Goal: Task Accomplishment & Management: Use online tool/utility

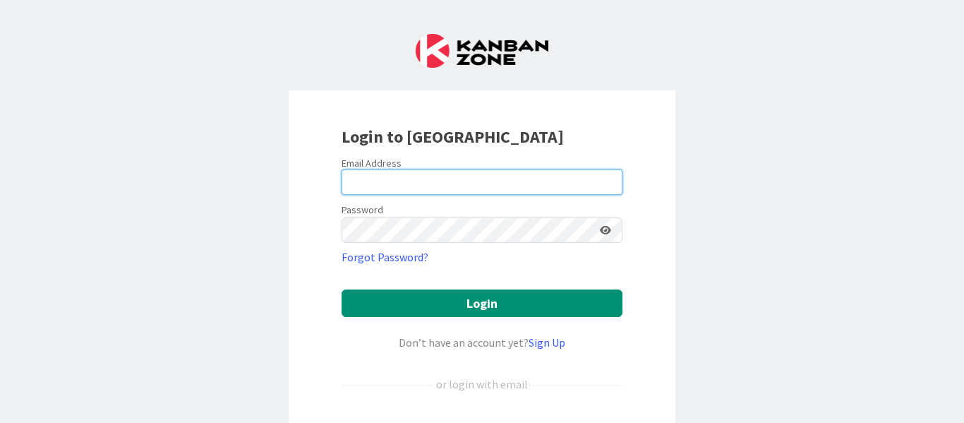
click at [495, 188] on input "email" at bounding box center [482, 181] width 281 height 25
type input "[EMAIL_ADDRESS][PERSON_NAME][DOMAIN_NAME]"
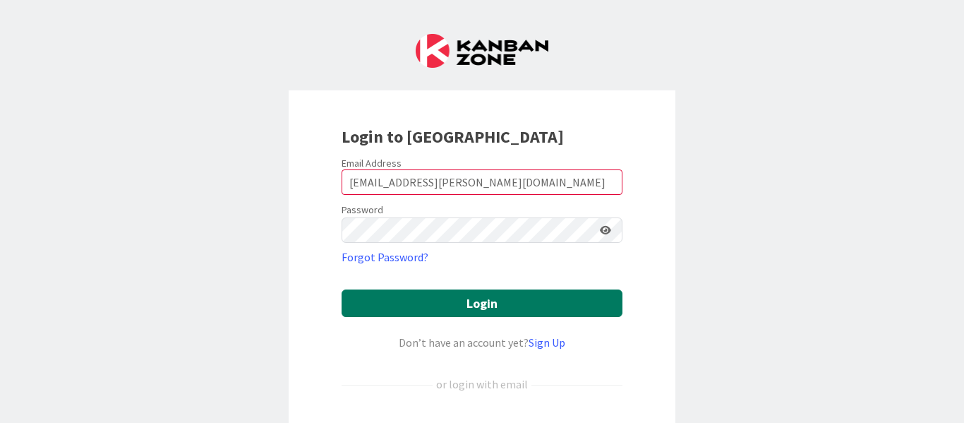
click at [409, 301] on button "Login" at bounding box center [482, 303] width 281 height 28
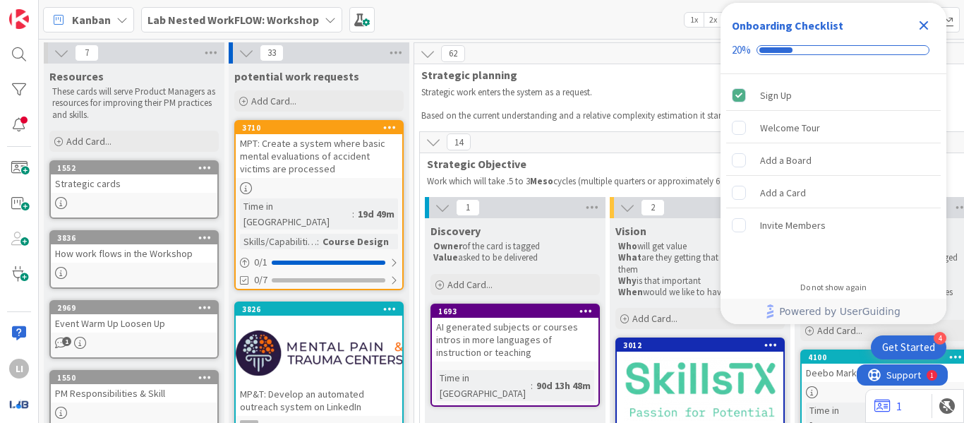
click at [920, 25] on icon "Close Checklist" at bounding box center [923, 25] width 17 height 17
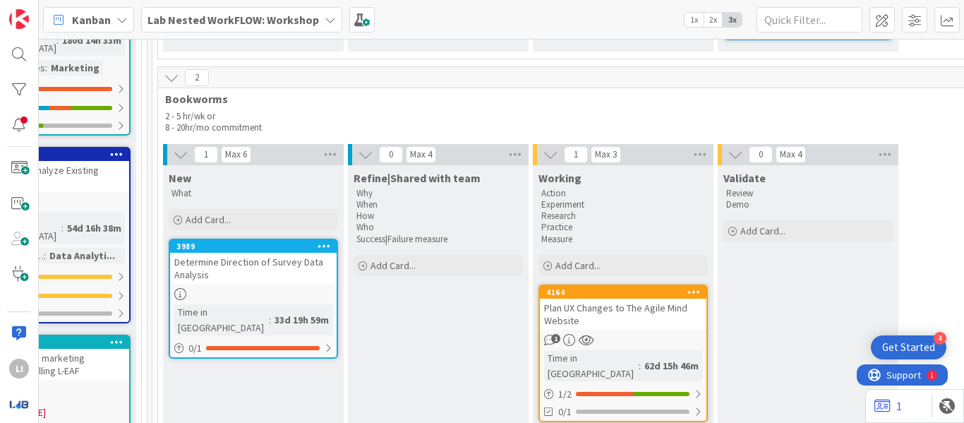
scroll to position [1123, 2144]
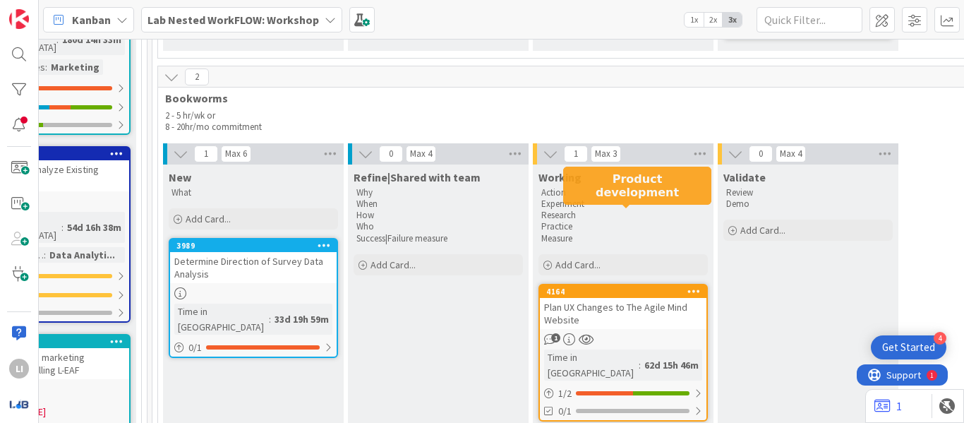
click at [642, 286] on div "4164" at bounding box center [626, 291] width 160 height 10
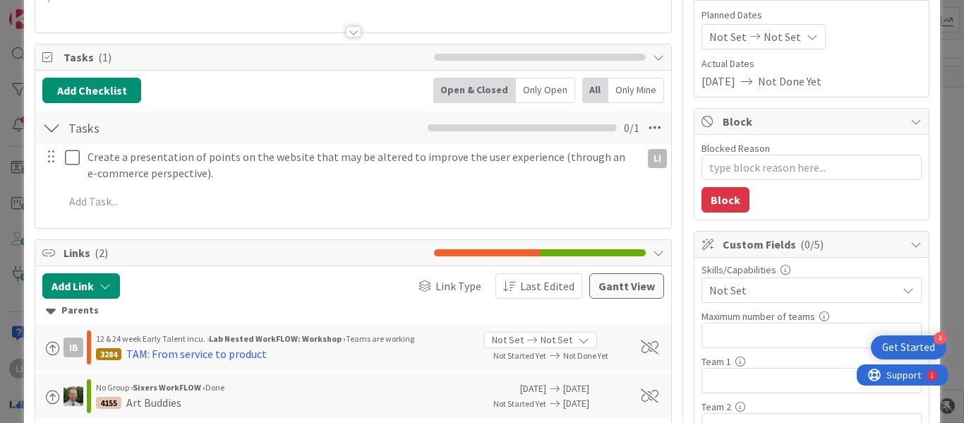
scroll to position [156, 0]
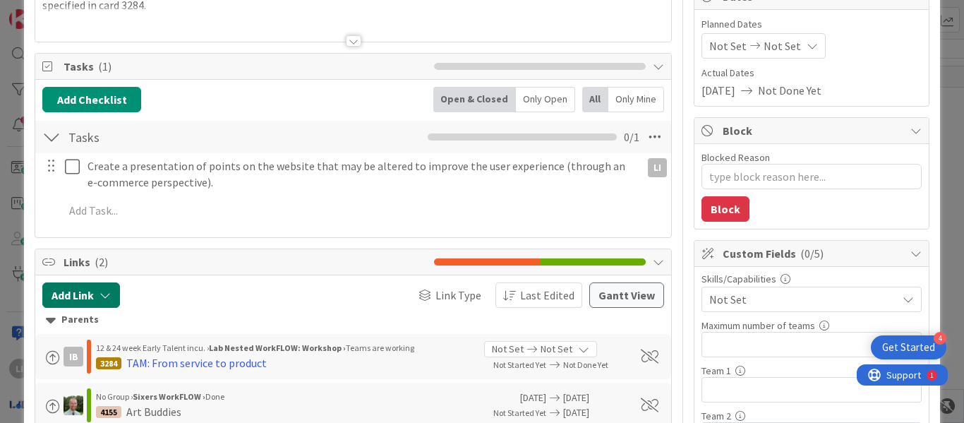
click at [112, 291] on button "Add Link" at bounding box center [81, 294] width 78 height 25
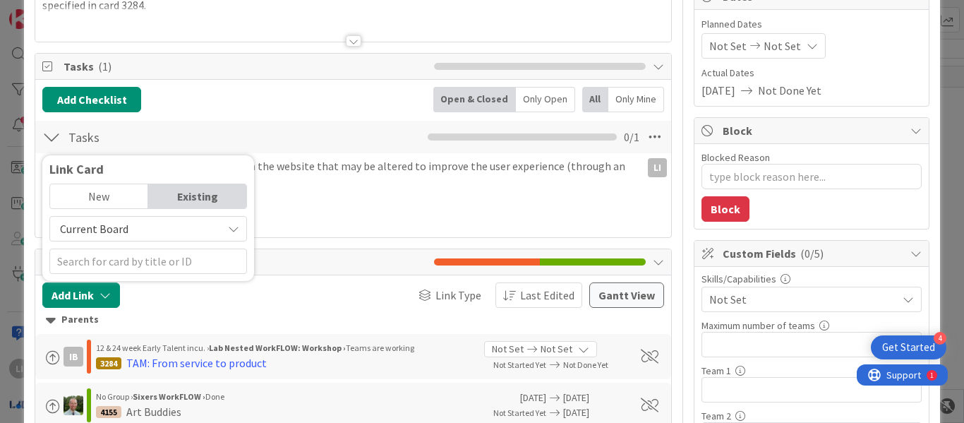
click at [183, 236] on span "Current Board" at bounding box center [136, 229] width 158 height 20
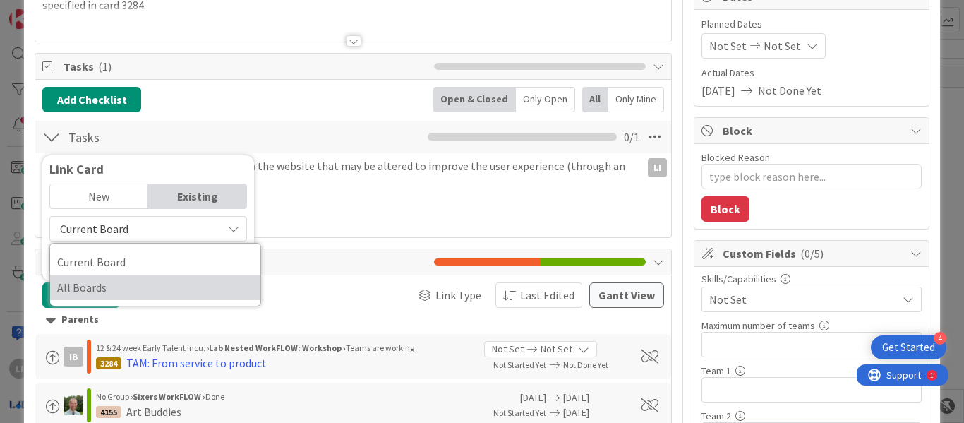
click at [113, 282] on span "All Boards" at bounding box center [155, 287] width 196 height 21
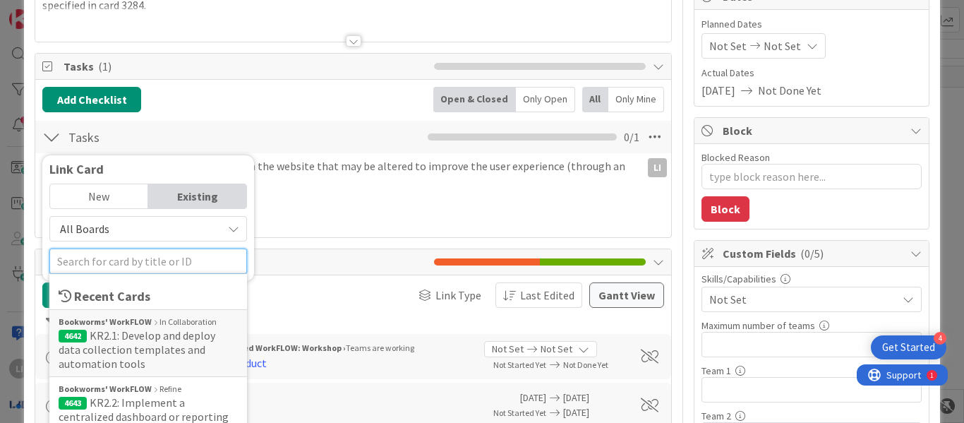
click at [202, 262] on input "text" at bounding box center [148, 260] width 198 height 25
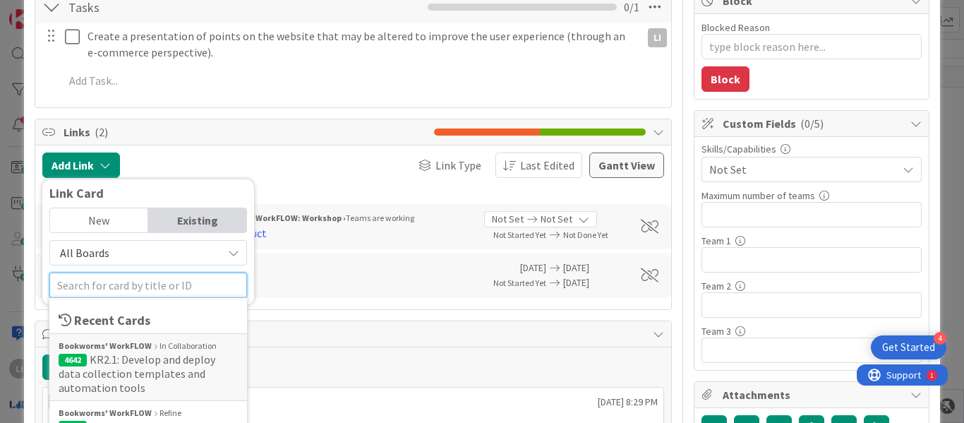
scroll to position [285, 0]
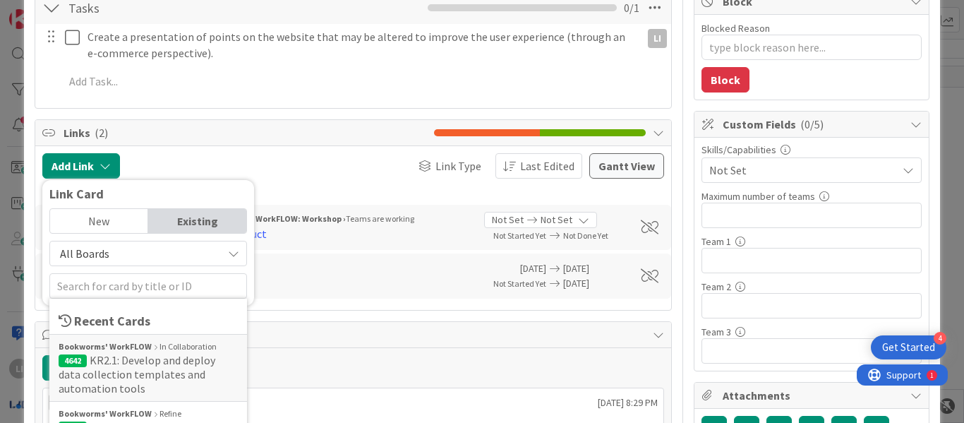
click at [234, 159] on div at bounding box center [196, 165] width 138 height 25
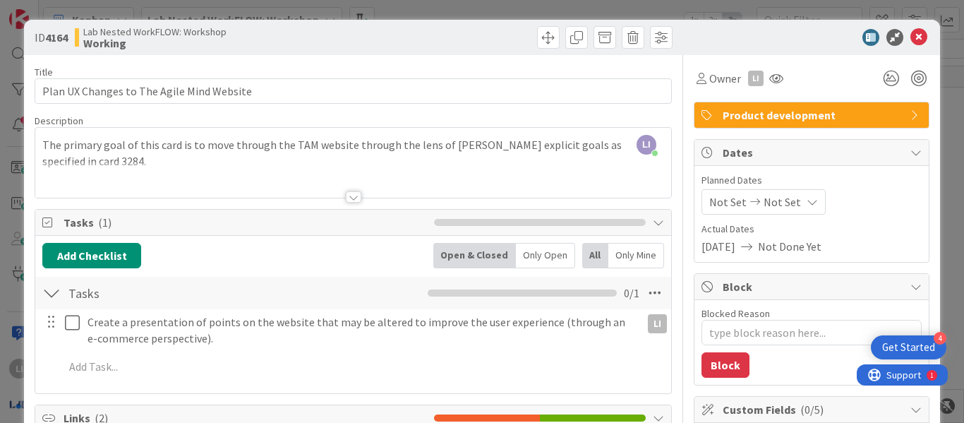
scroll to position [2, 0]
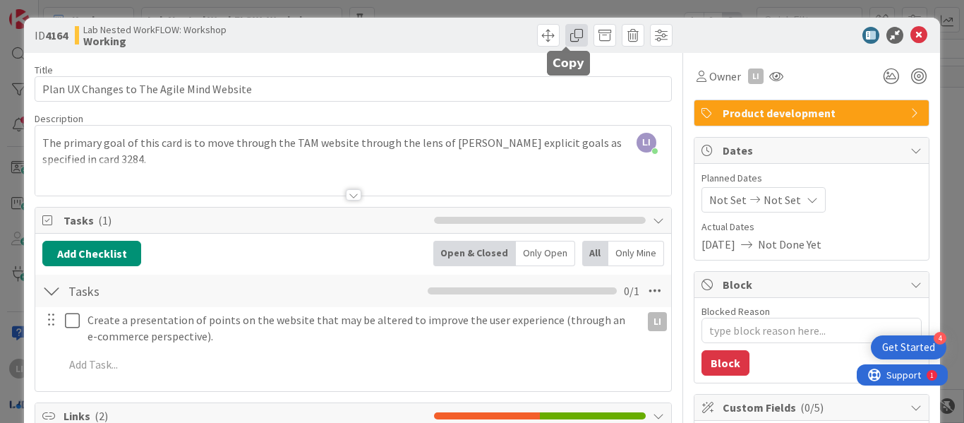
click at [572, 32] on span at bounding box center [576, 35] width 23 height 23
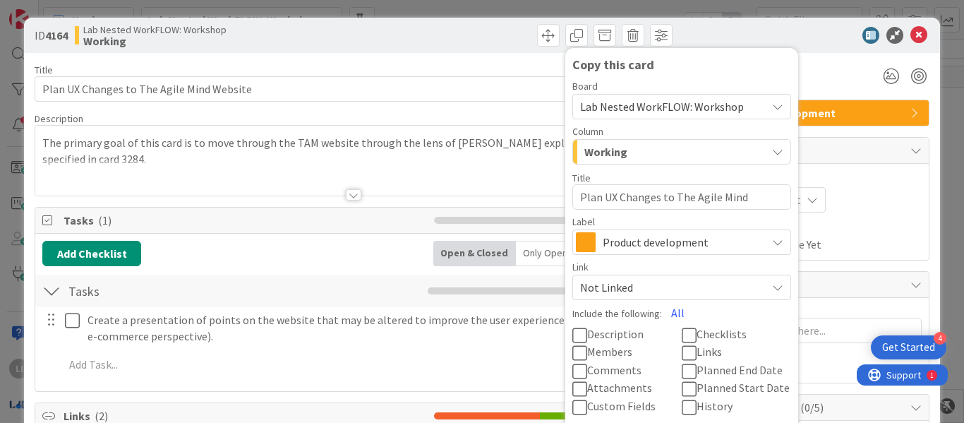
click at [711, 104] on span "Lab Nested WorkFLOW: Workshop" at bounding box center [662, 106] width 164 height 14
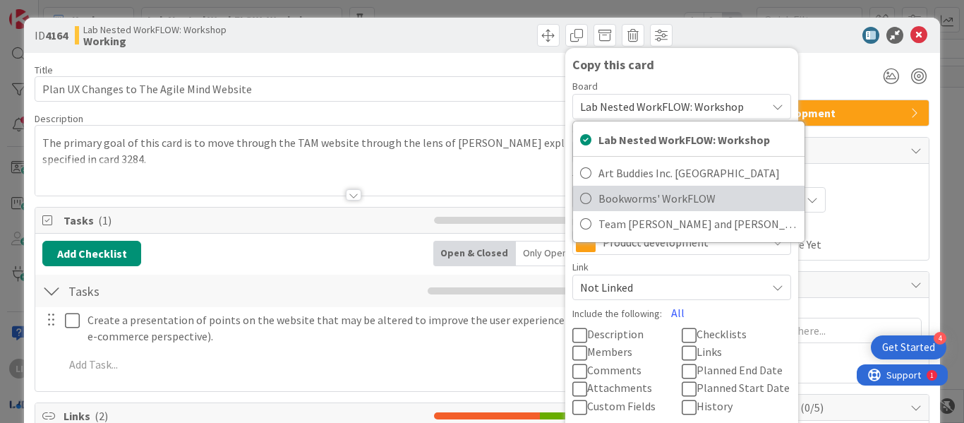
click at [602, 196] on span "Bookworms' WorkFLOW" at bounding box center [697, 198] width 199 height 21
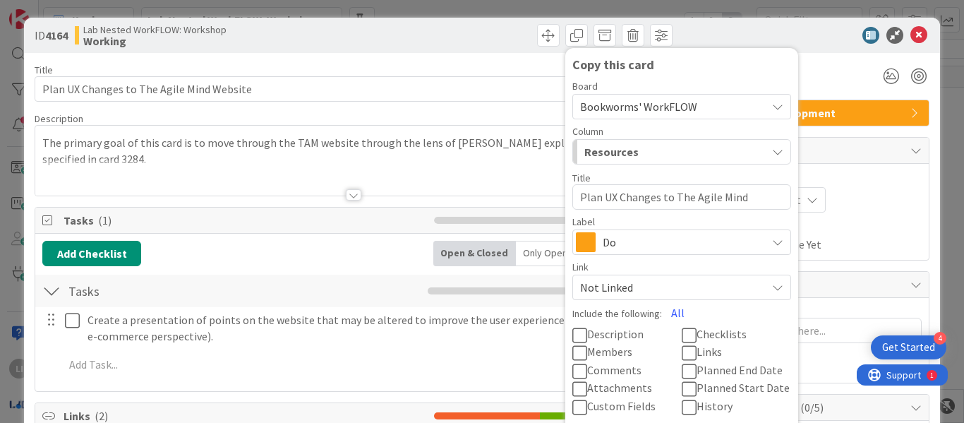
scroll to position [19, 0]
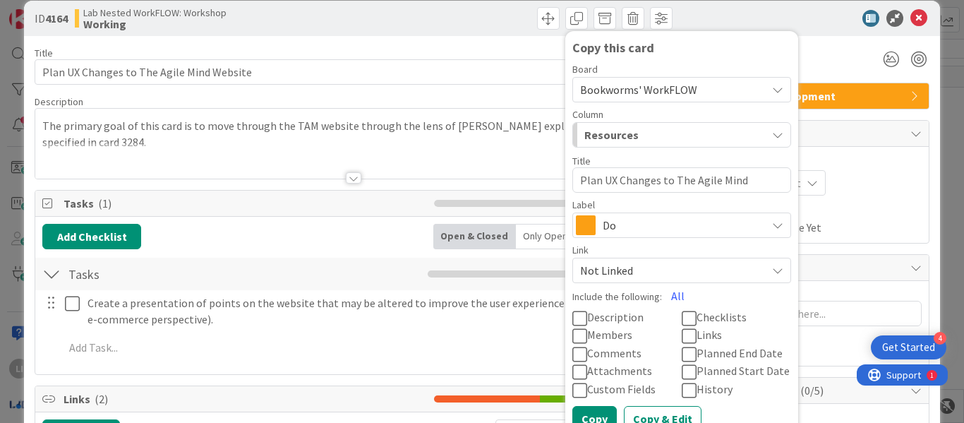
click at [670, 126] on div "Resources" at bounding box center [674, 134] width 186 height 23
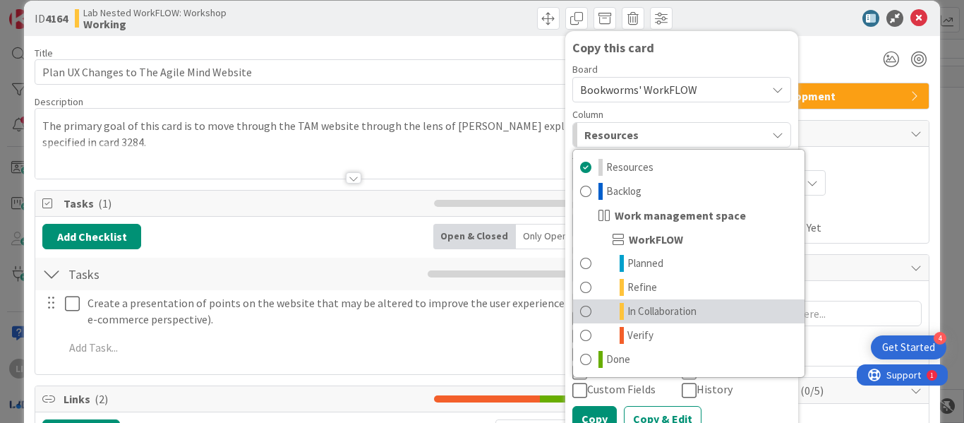
click at [608, 310] on link "In Collaboration" at bounding box center [688, 311] width 231 height 24
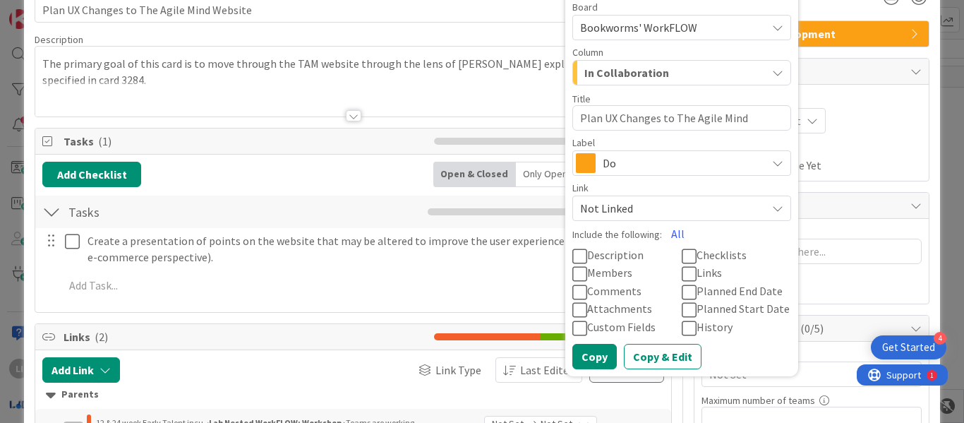
scroll to position [82, 0]
click at [638, 210] on span "Not Linked" at bounding box center [669, 208] width 179 height 20
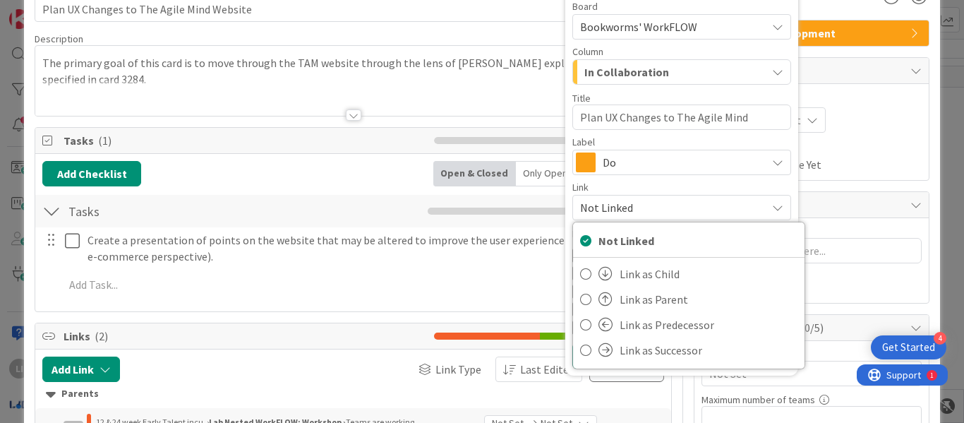
scroll to position [30, 0]
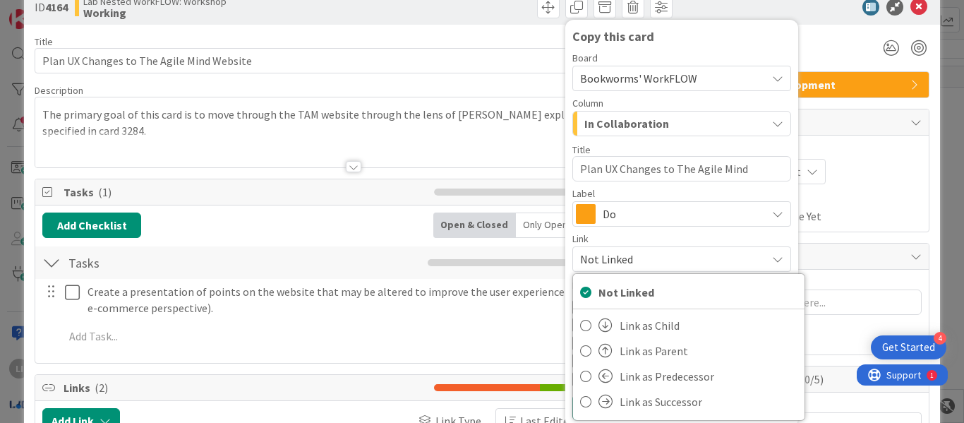
click at [654, 188] on div "Board Bookworms' WorkFLOW Lab Nested WorkFLOW: Workshop Art Buddies Inc. WorkFL…" at bounding box center [681, 162] width 219 height 219
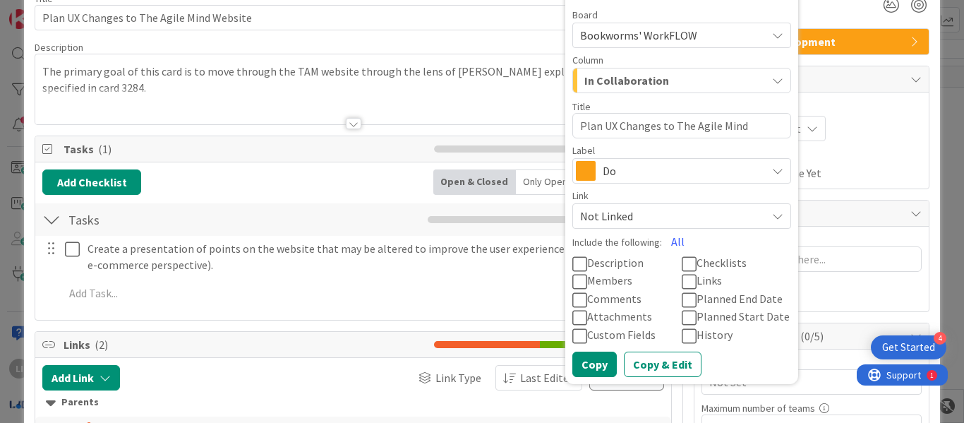
scroll to position [76, 0]
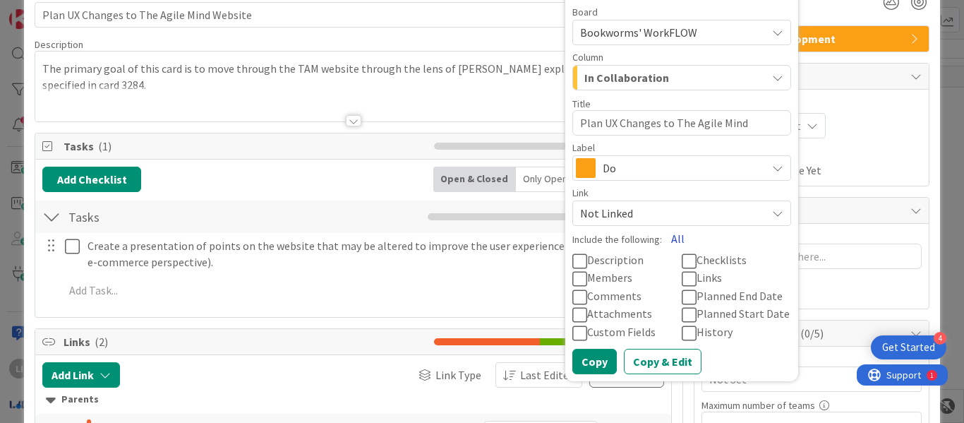
click at [663, 235] on button "All" at bounding box center [678, 238] width 32 height 25
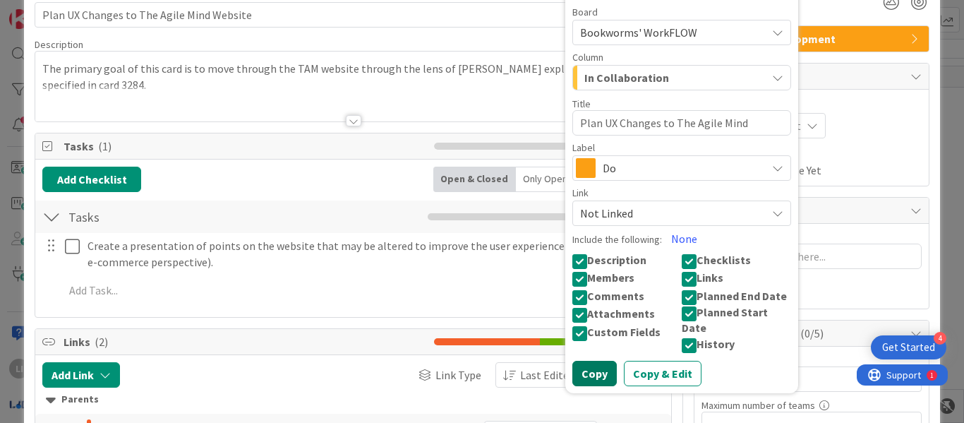
click at [592, 362] on button "Copy" at bounding box center [594, 373] width 44 height 25
type textarea "x"
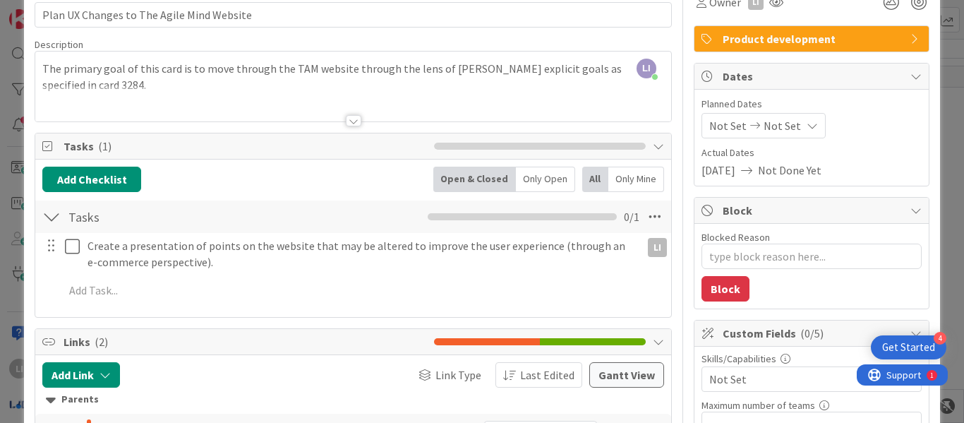
scroll to position [0, 0]
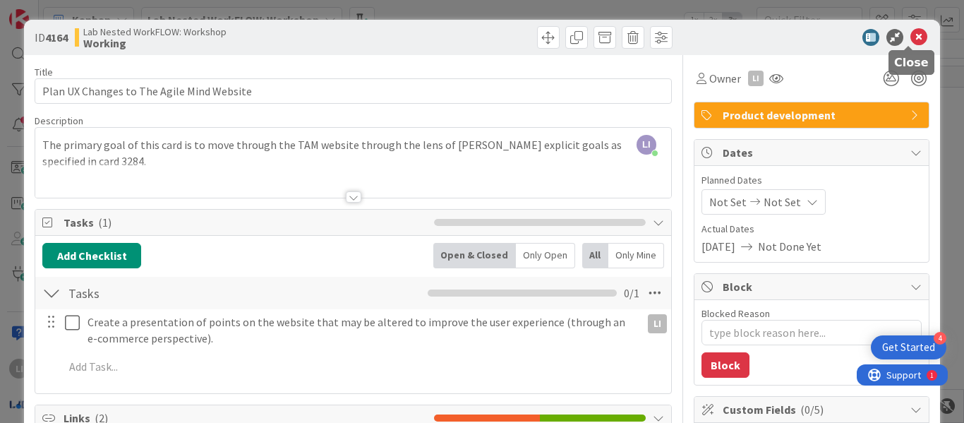
click at [910, 42] on icon at bounding box center [918, 37] width 17 height 17
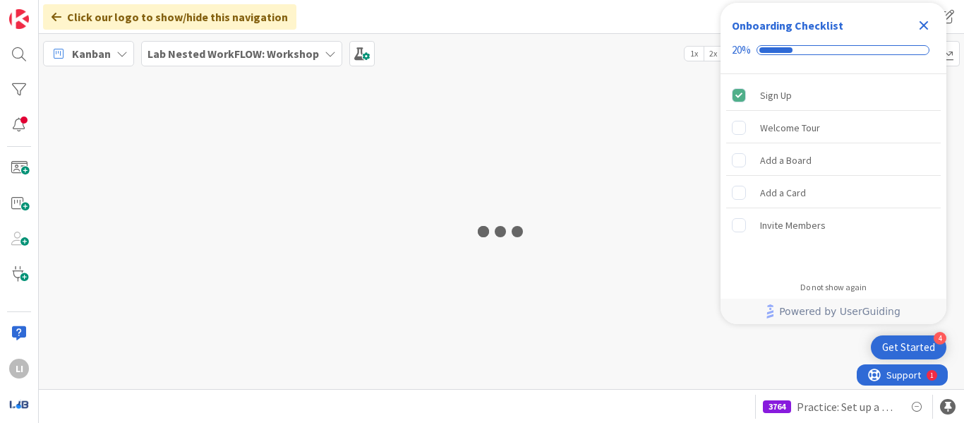
click at [922, 29] on icon "Close Checklist" at bounding box center [923, 25] width 17 height 17
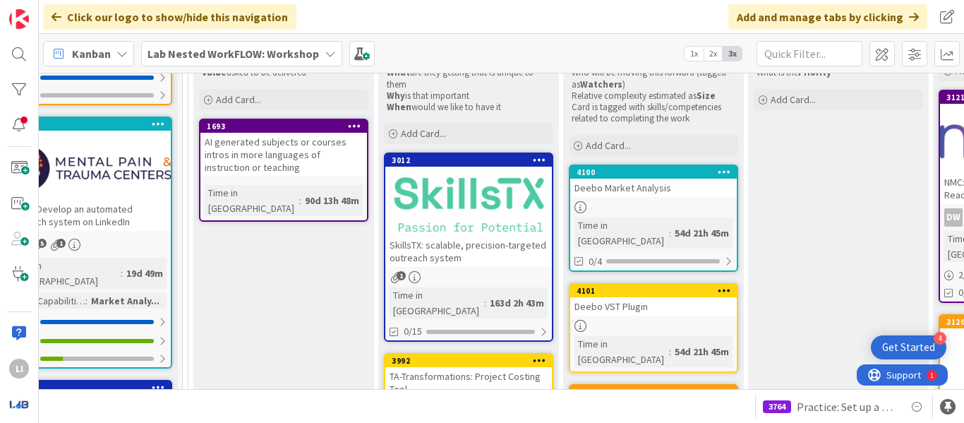
scroll to position [219, 232]
click at [212, 59] on b "Lab Nested WorkFLOW: Workshop" at bounding box center [232, 54] width 171 height 14
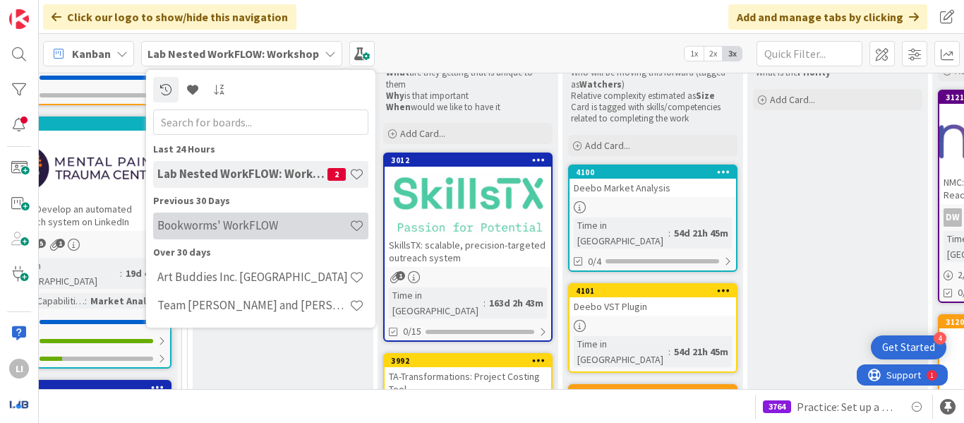
click at [229, 216] on div "Bookworms' WorkFLOW" at bounding box center [260, 225] width 215 height 27
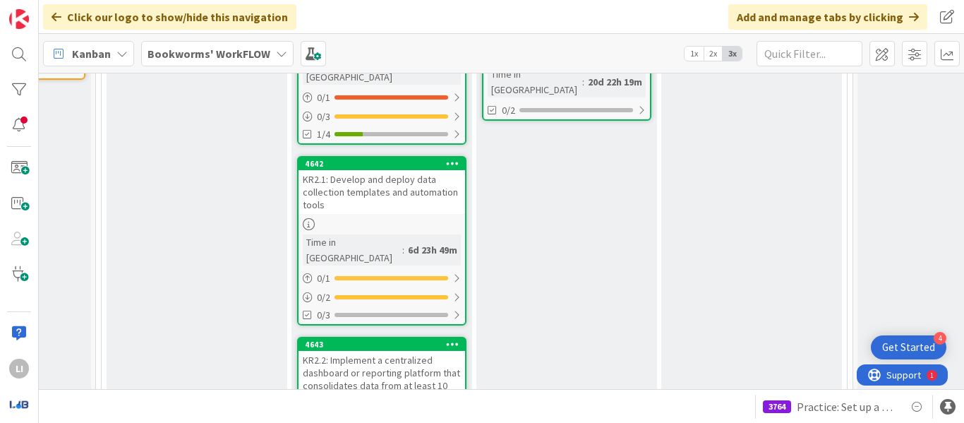
scroll to position [485, 318]
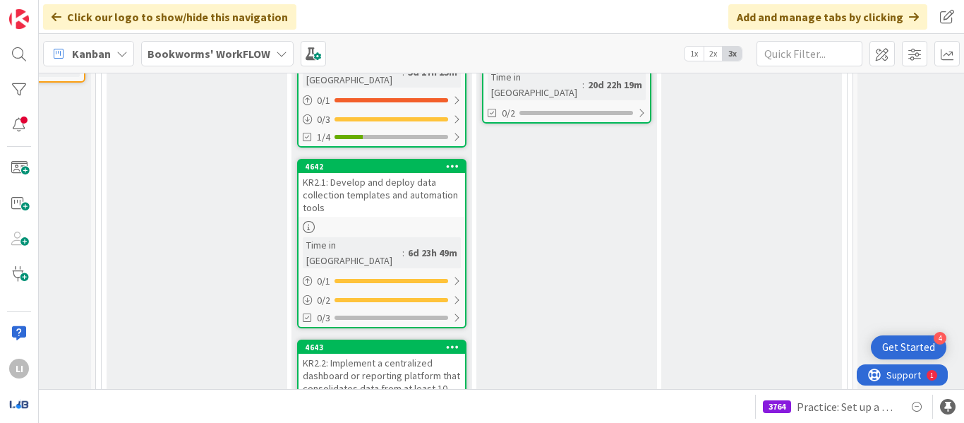
click at [410, 160] on div "4642" at bounding box center [381, 166] width 167 height 13
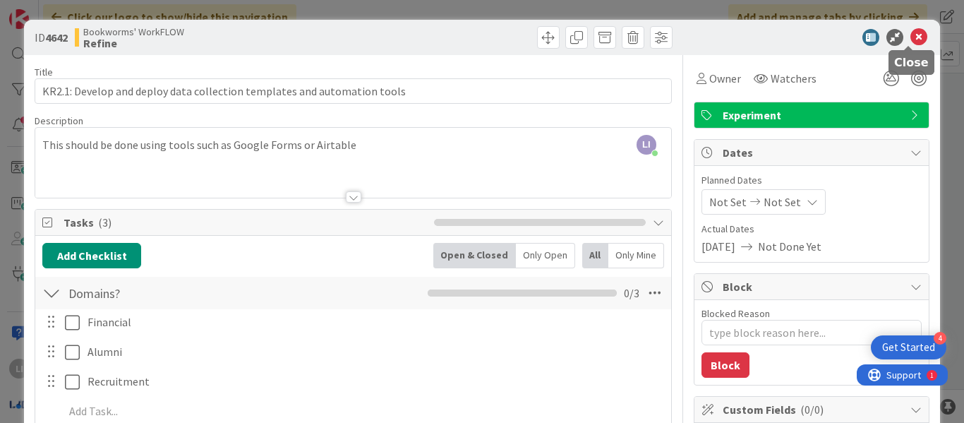
click at [910, 37] on icon at bounding box center [918, 37] width 17 height 17
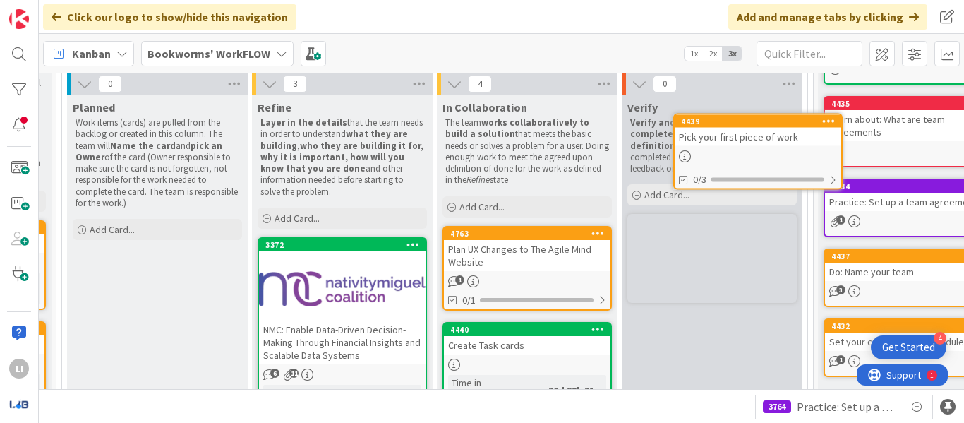
scroll to position [126, 361]
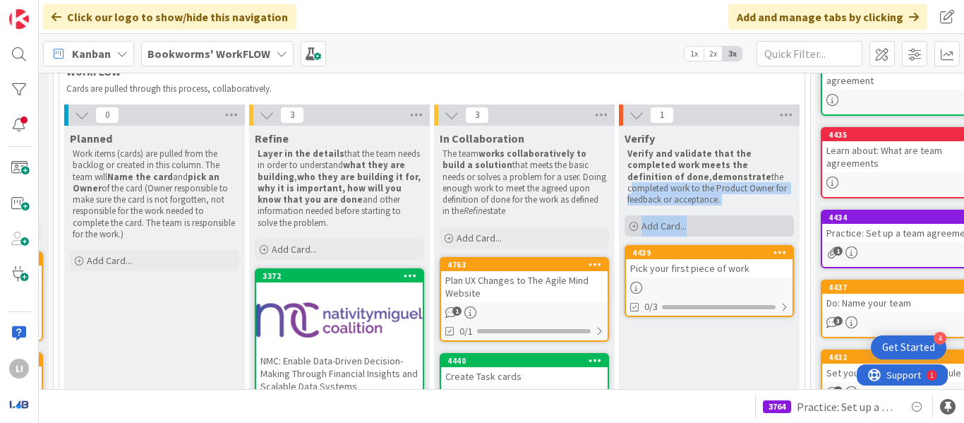
drag, startPoint x: 701, startPoint y: 179, endPoint x: 711, endPoint y: 217, distance: 39.4
click at [711, 217] on div "Verify Verify and validate that the completed work meets the definition of done…" at bounding box center [709, 183] width 181 height 114
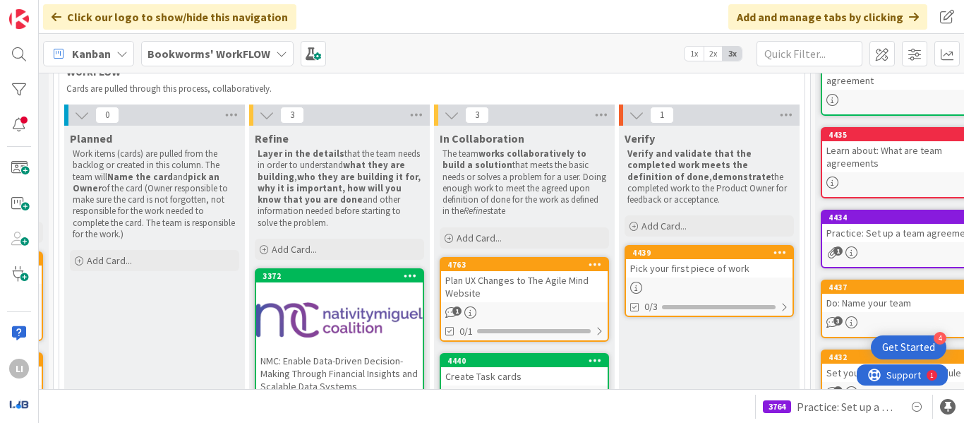
click at [644, 93] on p "Cards are pulled through this process, collaboratively." at bounding box center [428, 88] width 725 height 11
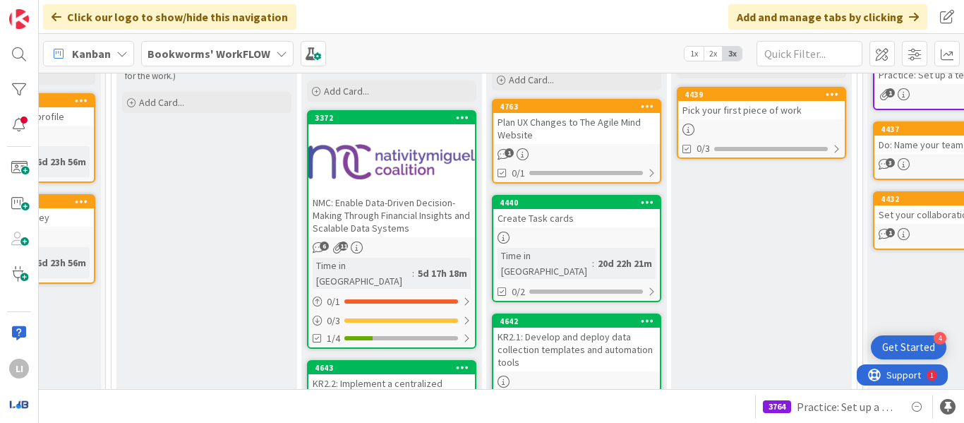
scroll to position [339, 308]
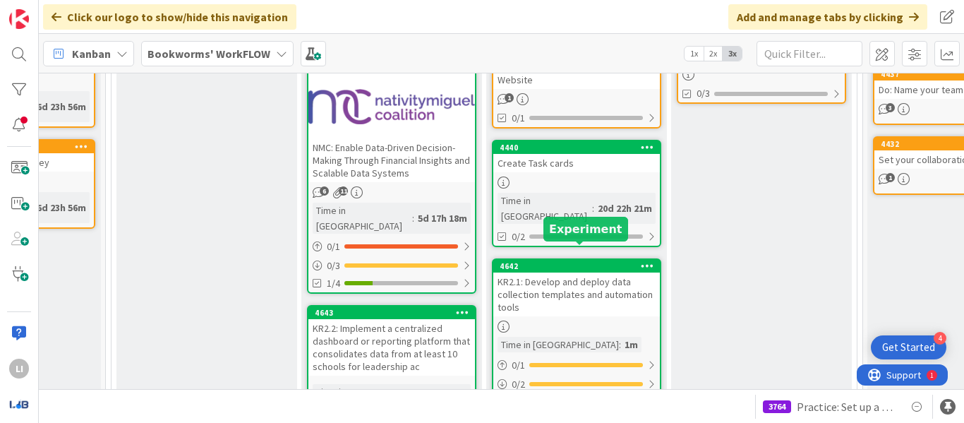
click at [567, 272] on div "KR2.1: Develop and deploy data collection templates and automation tools" at bounding box center [576, 294] width 167 height 44
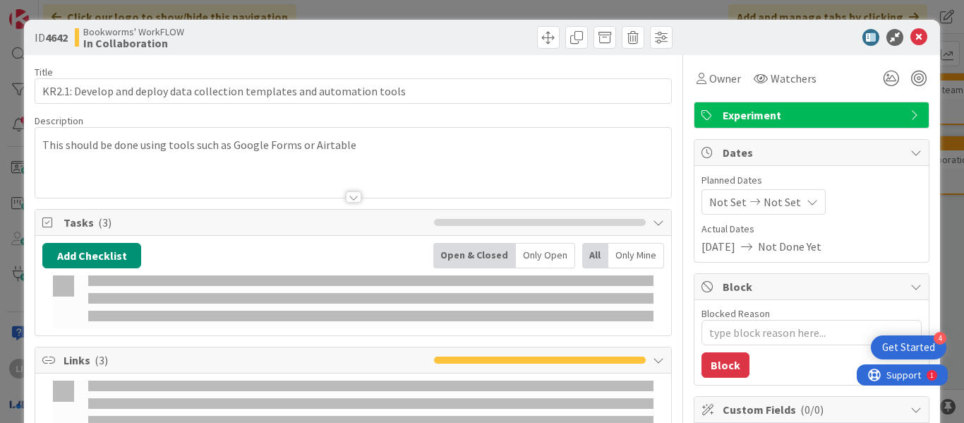
type textarea "x"
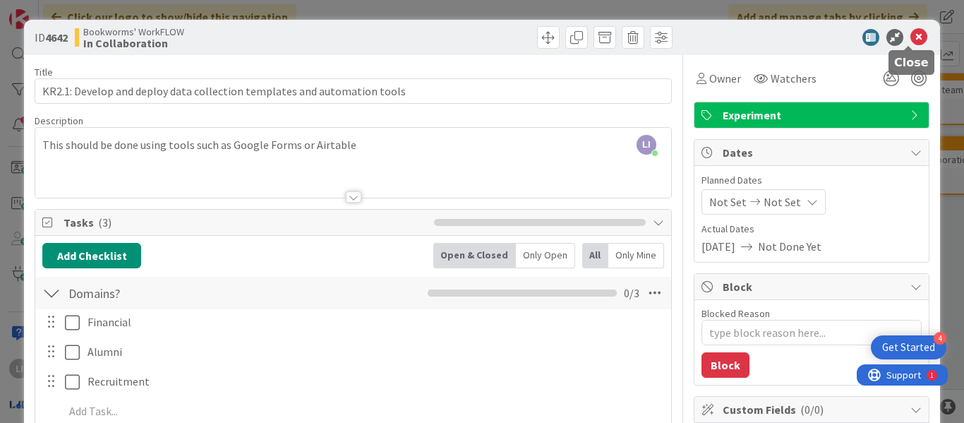
click at [910, 35] on icon at bounding box center [918, 37] width 17 height 17
